Goal: Task Accomplishment & Management: Manage account settings

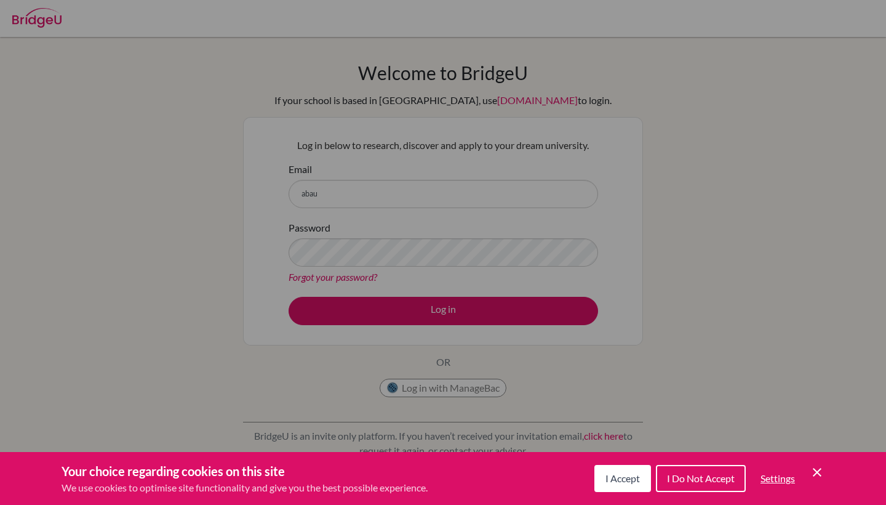
click at [380, 193] on div "Cookie Preferences" at bounding box center [443, 252] width 886 height 505
click at [355, 190] on div "Cookie Preferences" at bounding box center [443, 252] width 886 height 505
click at [606, 474] on span "I Accept" at bounding box center [623, 478] width 34 height 12
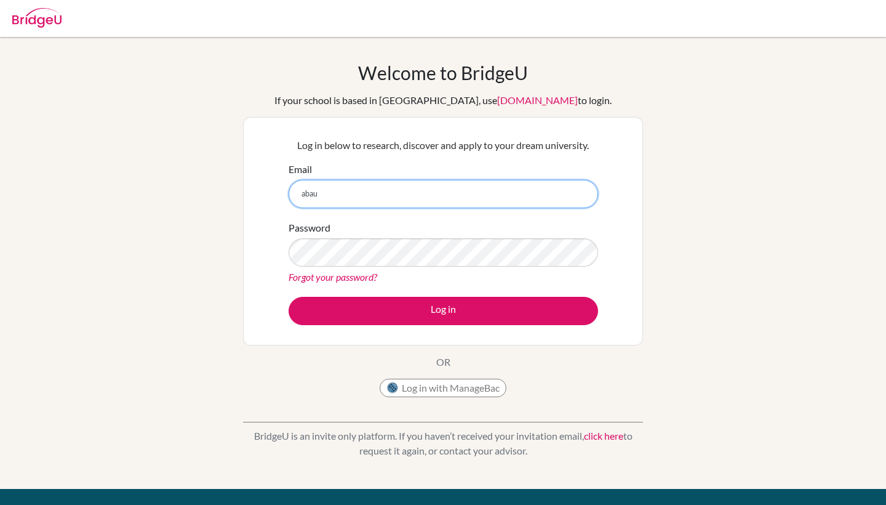
click at [393, 191] on input "abau" at bounding box center [444, 194] width 310 height 28
type input "[EMAIL_ADDRESS][DOMAIN_NAME]"
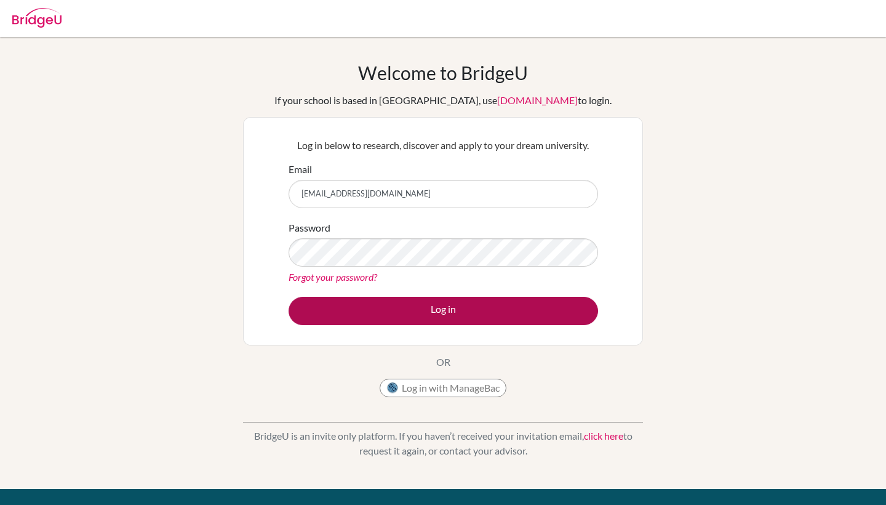
click at [460, 315] on button "Log in" at bounding box center [444, 311] width 310 height 28
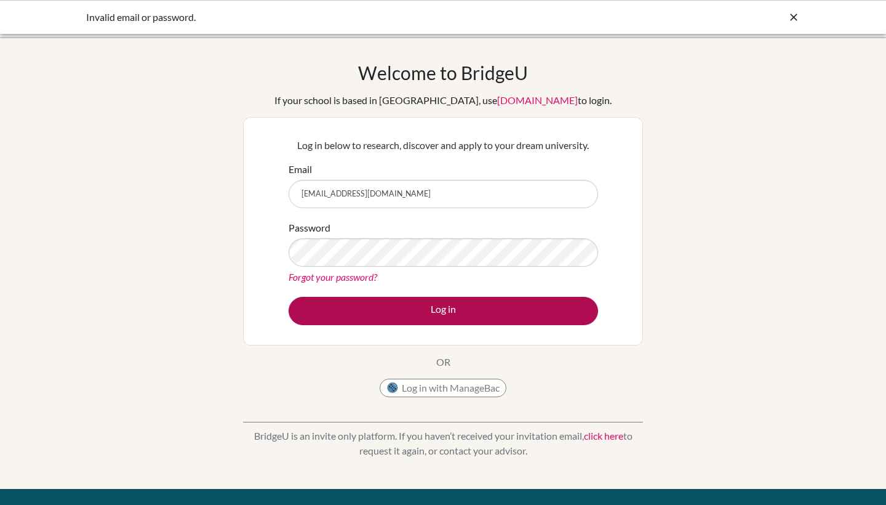
click at [461, 308] on button "Log in" at bounding box center [444, 311] width 310 height 28
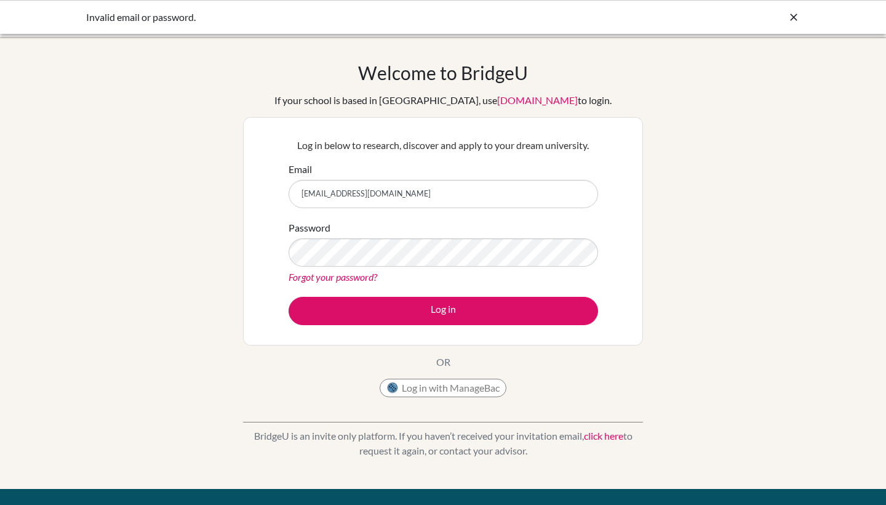
click at [455, 270] on div "Forgot your password?" at bounding box center [444, 277] width 310 height 15
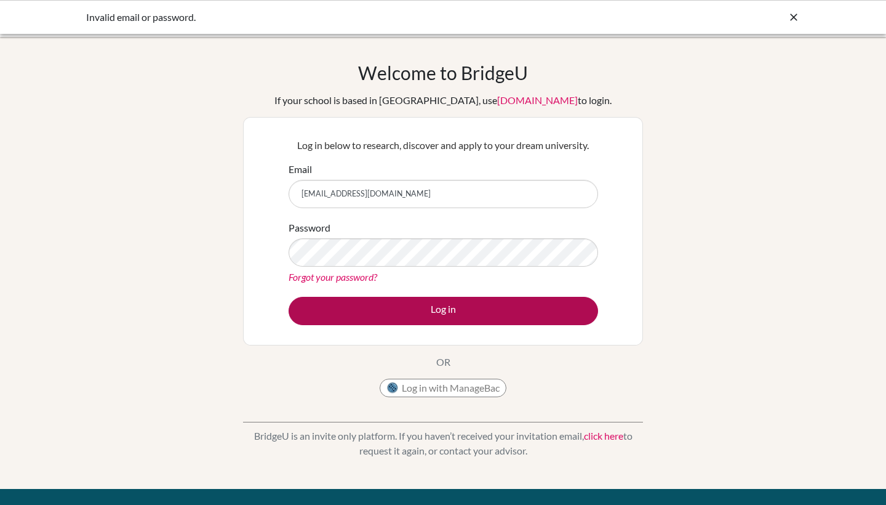
click at [457, 311] on button "Log in" at bounding box center [444, 311] width 310 height 28
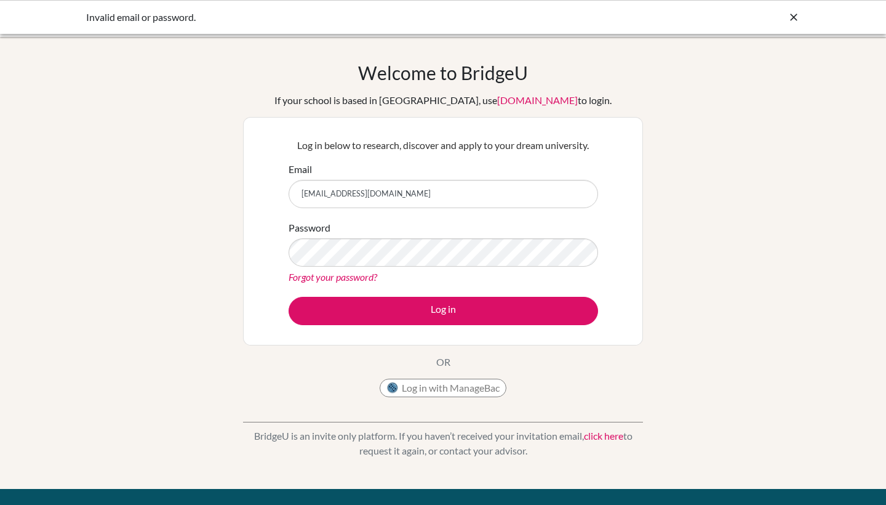
click at [413, 295] on form "Email abaumgartner@bscr.ed.cr Password Forgot your password? Log in" at bounding box center [444, 243] width 310 height 163
